Goal: Transaction & Acquisition: Subscribe to service/newsletter

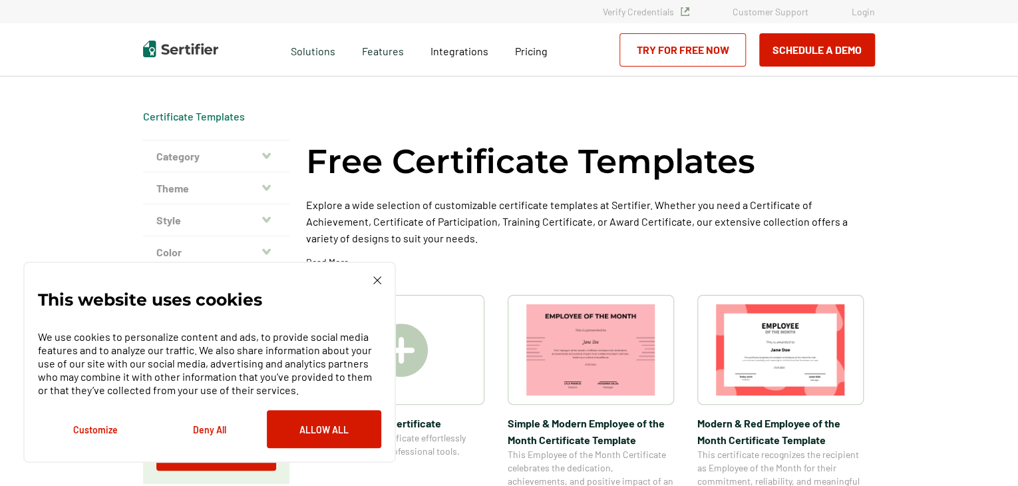
click at [377, 278] on img at bounding box center [377, 280] width 8 height 8
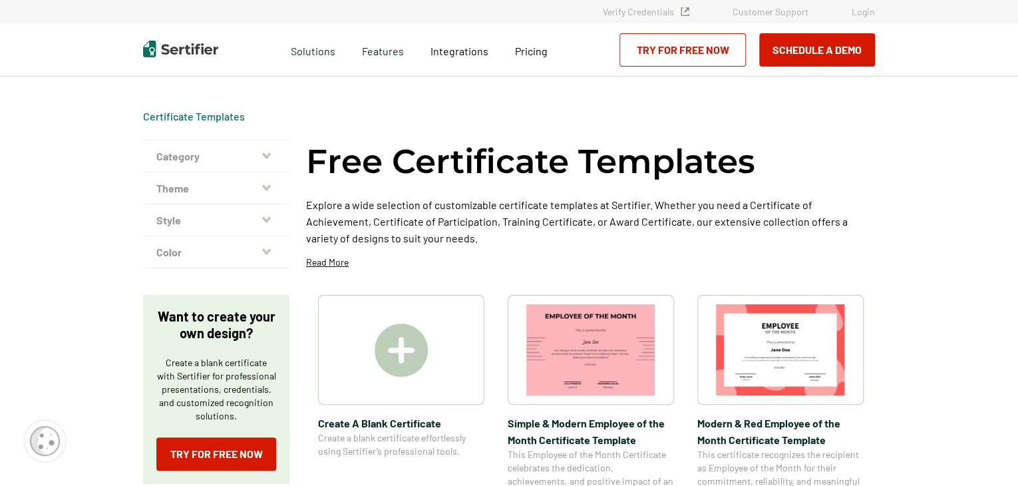
click at [439, 353] on div at bounding box center [401, 350] width 166 height 110
